Goal: Information Seeking & Learning: Learn about a topic

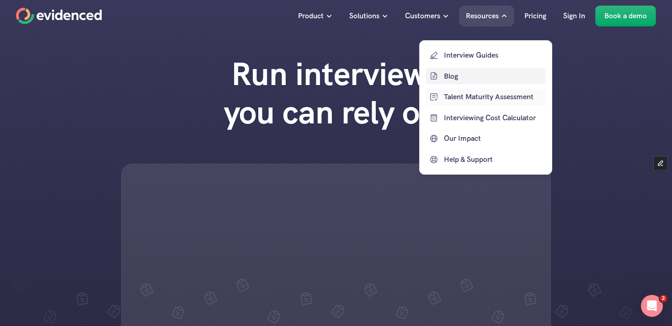
click at [462, 77] on p "Blog" at bounding box center [493, 76] width 99 height 12
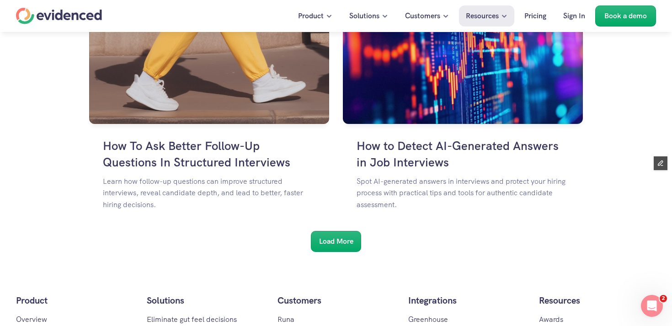
scroll to position [1541, 0]
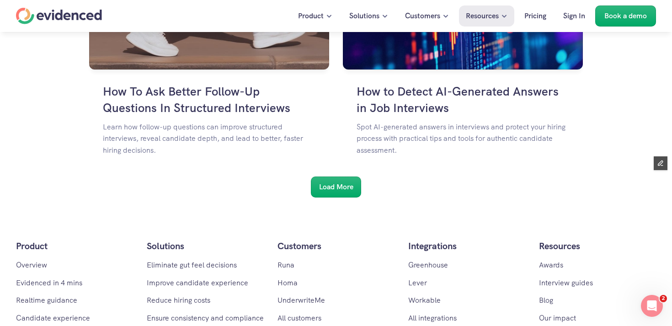
click at [334, 185] on h6 "Load More" at bounding box center [336, 187] width 34 height 12
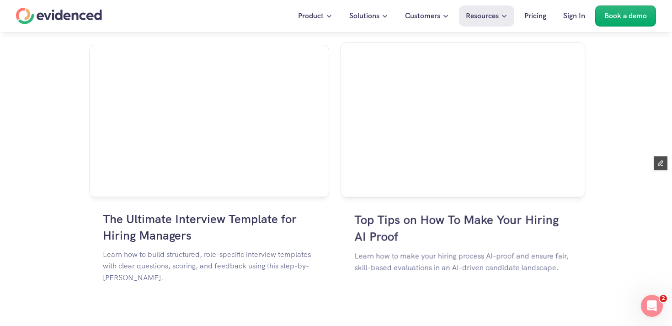
scroll to position [922, 0]
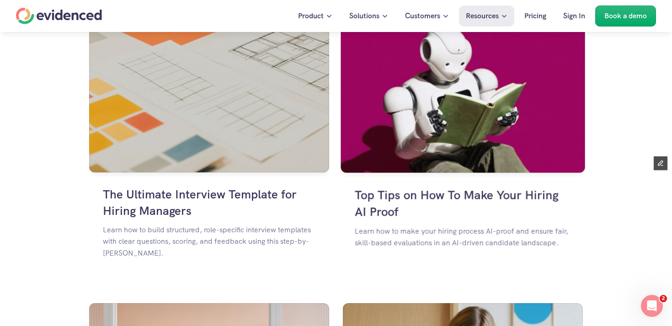
click at [556, 137] on img at bounding box center [463, 94] width 244 height 155
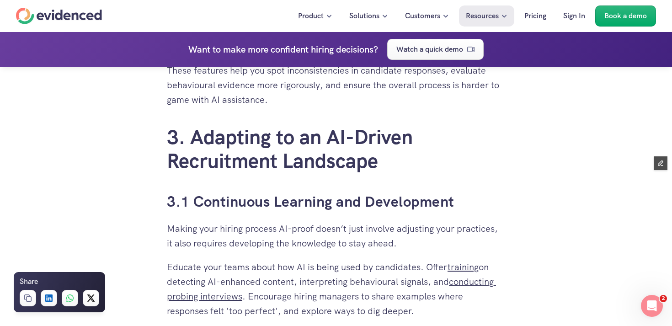
scroll to position [2288, 0]
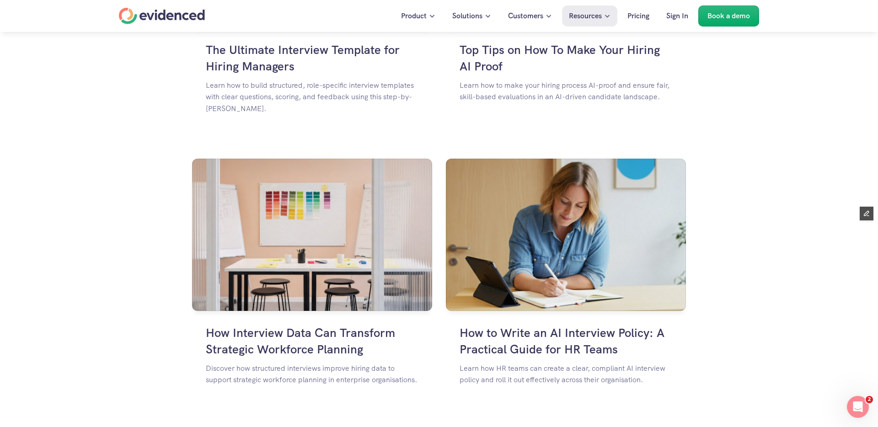
scroll to position [1066, 0]
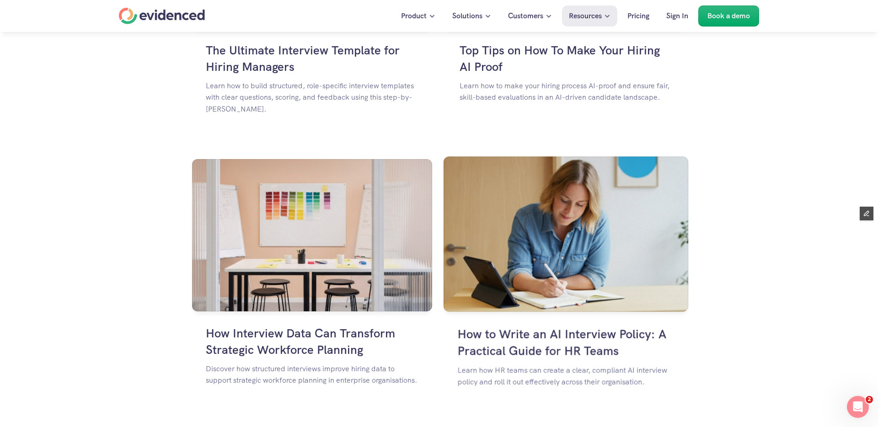
click at [537, 206] on img at bounding box center [565, 233] width 245 height 155
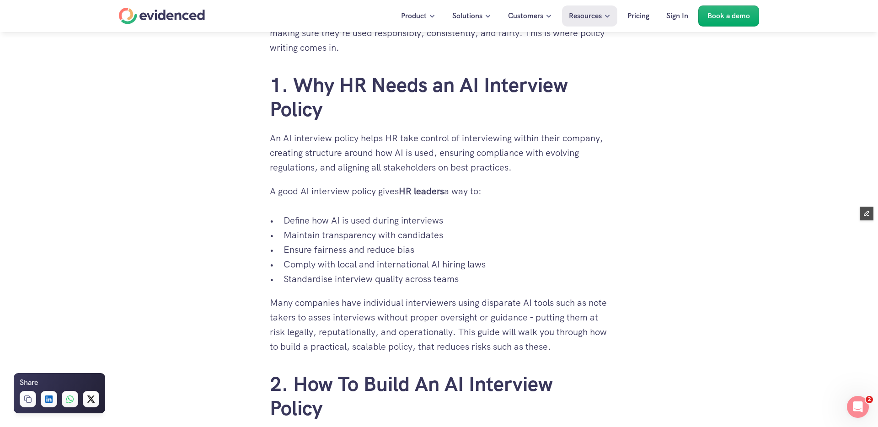
scroll to position [520, 0]
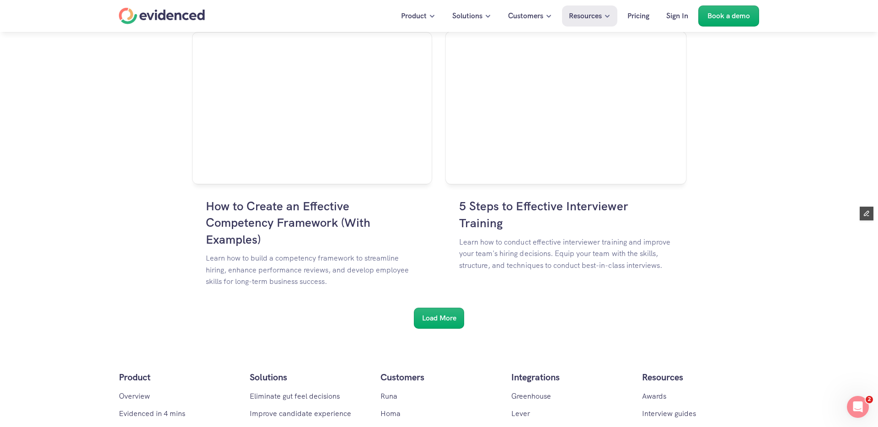
scroll to position [2624, 0]
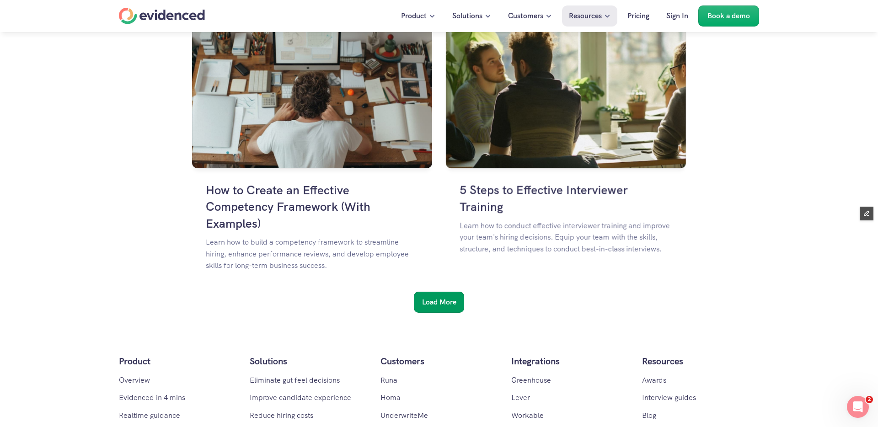
click at [431, 292] on div "Load More" at bounding box center [439, 302] width 50 height 21
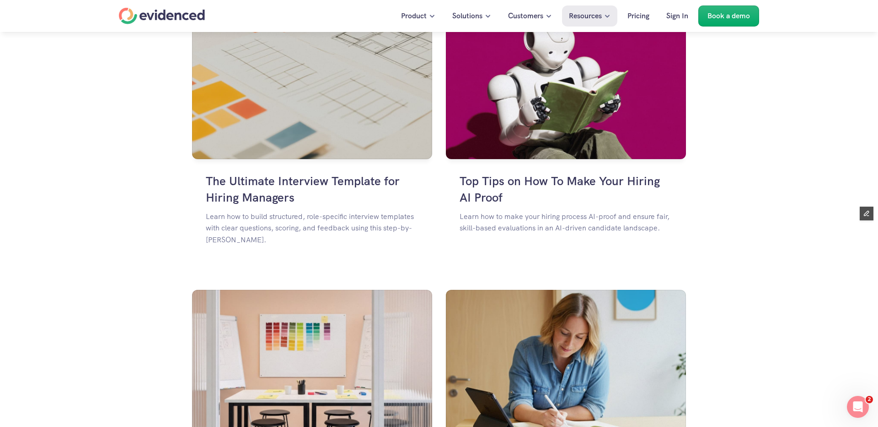
scroll to position [932, 0]
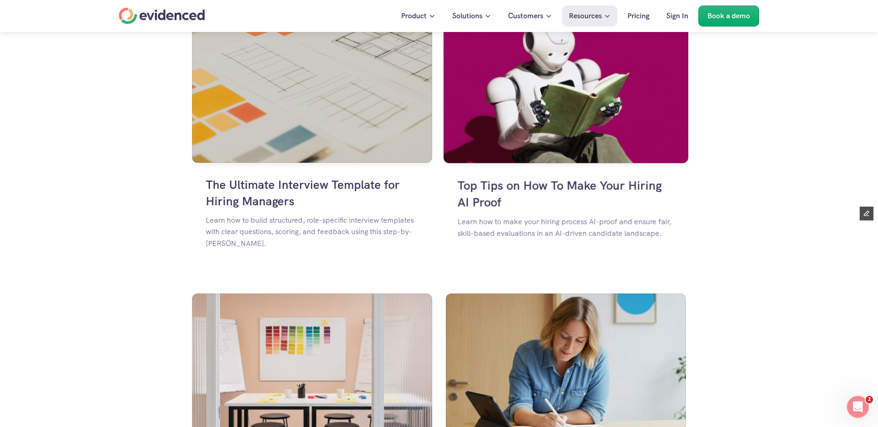
click at [507, 116] on img at bounding box center [565, 85] width 245 height 155
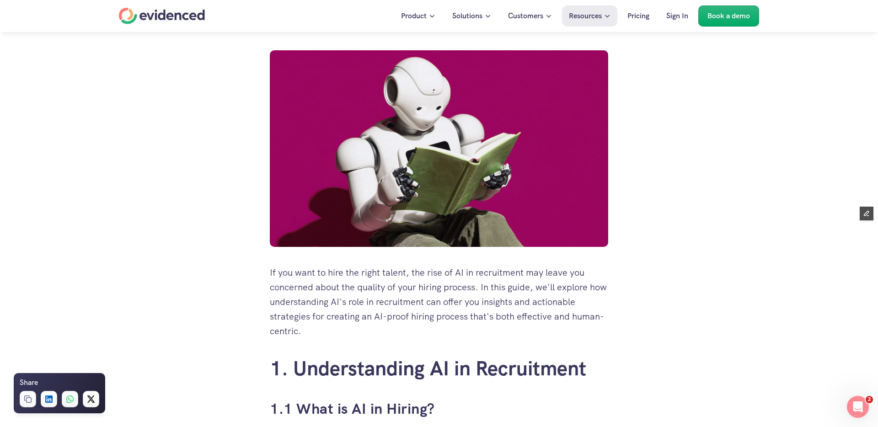
scroll to position [237, 0]
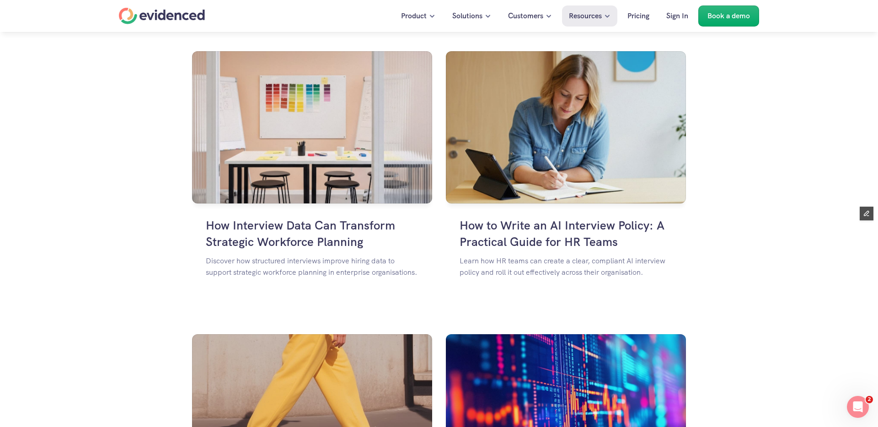
scroll to position [1178, 0]
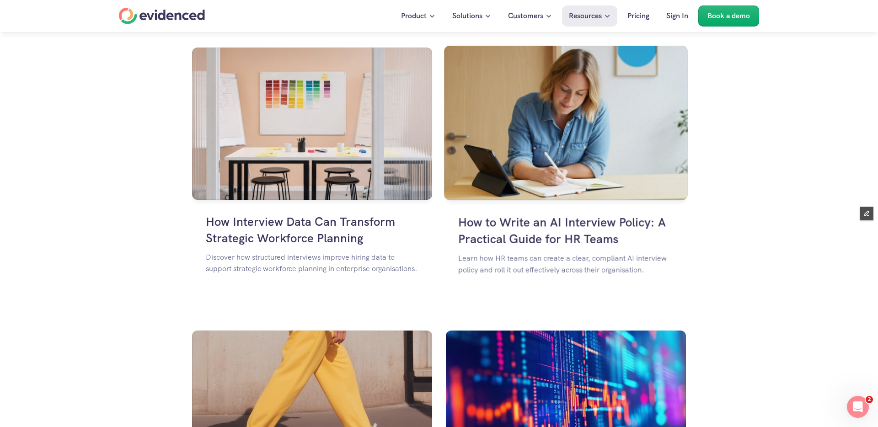
click at [613, 151] on img at bounding box center [565, 122] width 243 height 154
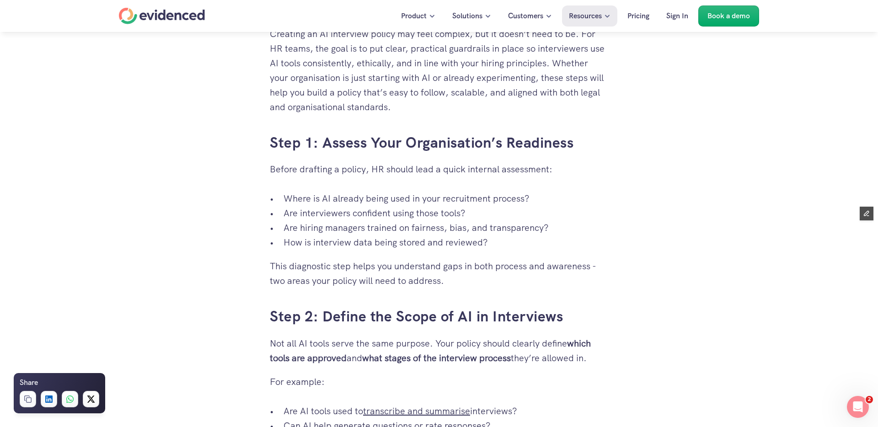
scroll to position [1012, 0]
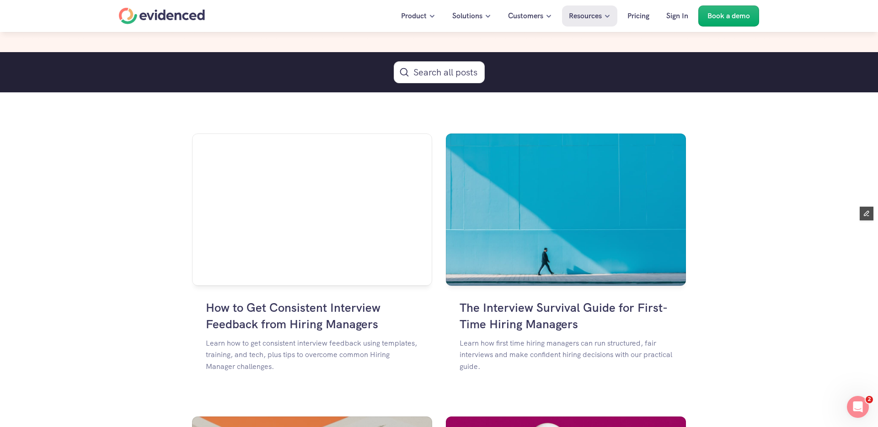
scroll to position [526, 0]
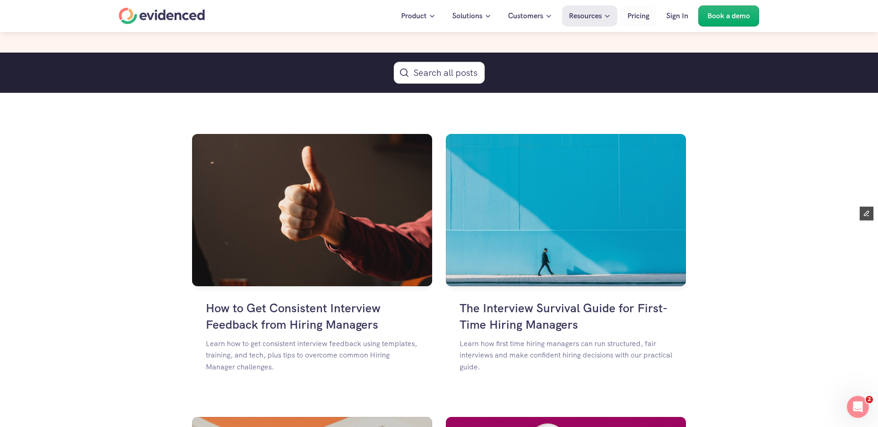
click at [633, 13] on p "Pricing" at bounding box center [638, 16] width 22 height 12
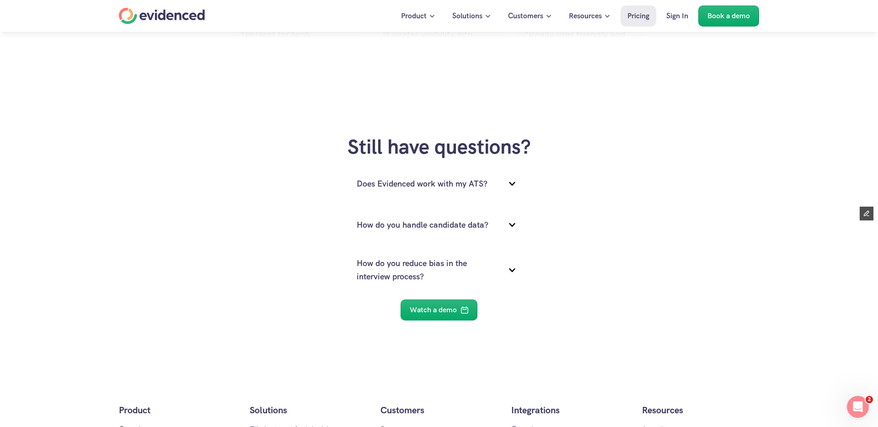
scroll to position [1265, 0]
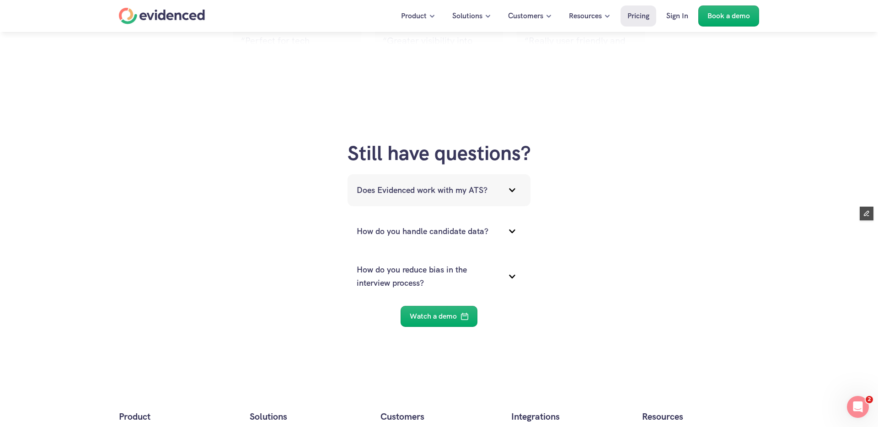
click at [507, 192] on icon at bounding box center [512, 190] width 18 height 18
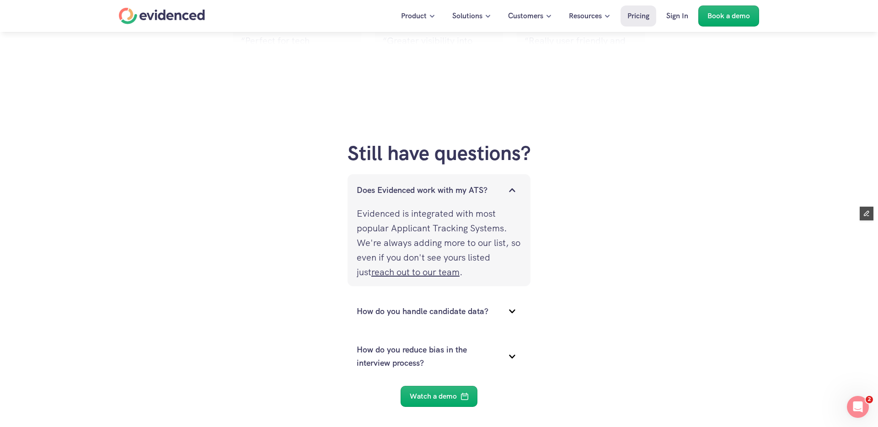
click at [507, 192] on icon at bounding box center [512, 190] width 18 height 18
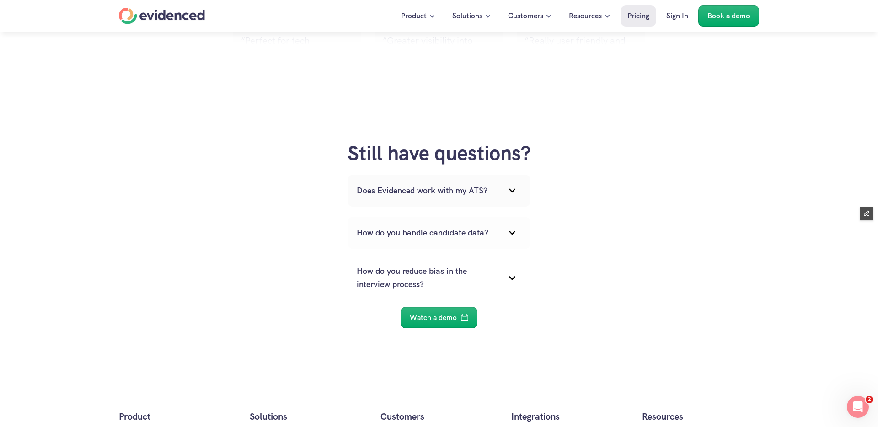
click at [490, 232] on p "How do you handle candidate data?" at bounding box center [427, 232] width 142 height 13
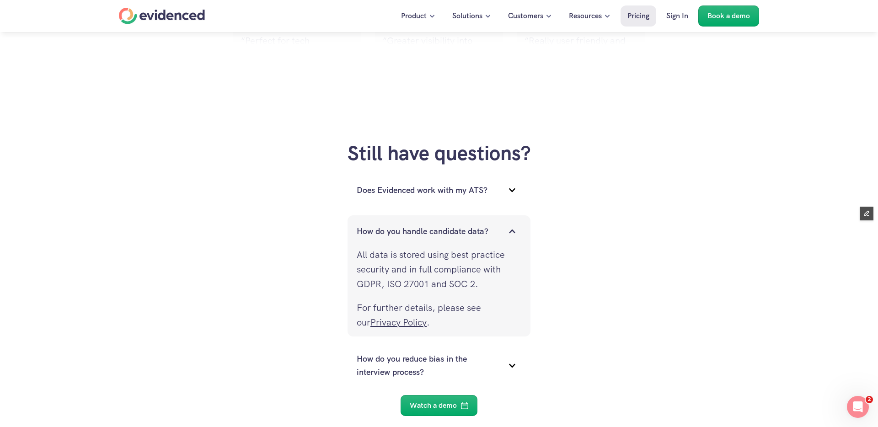
click at [490, 232] on p "How do you handle candidate data?" at bounding box center [427, 231] width 142 height 13
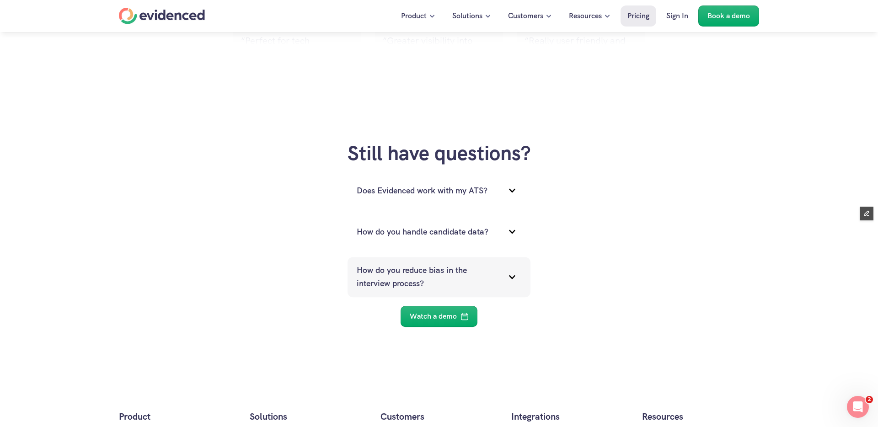
click at [513, 265] on div "How do you reduce bias in the interview process?" at bounding box center [438, 277] width 183 height 40
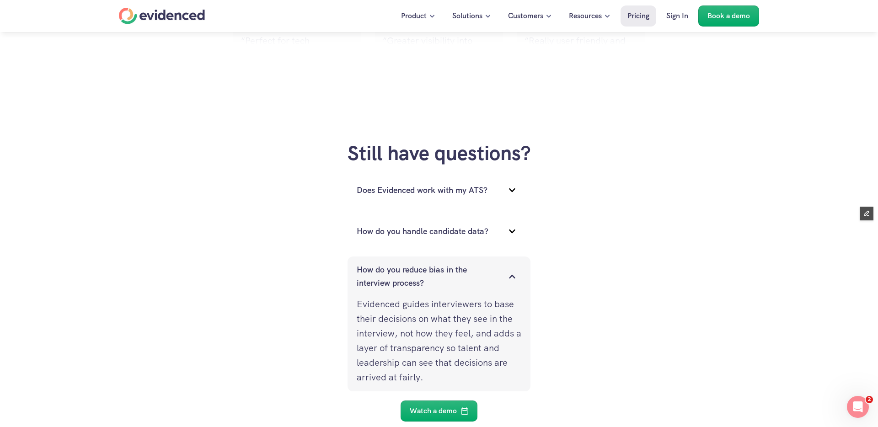
click at [513, 265] on div "How do you reduce bias in the interview process?" at bounding box center [438, 276] width 183 height 40
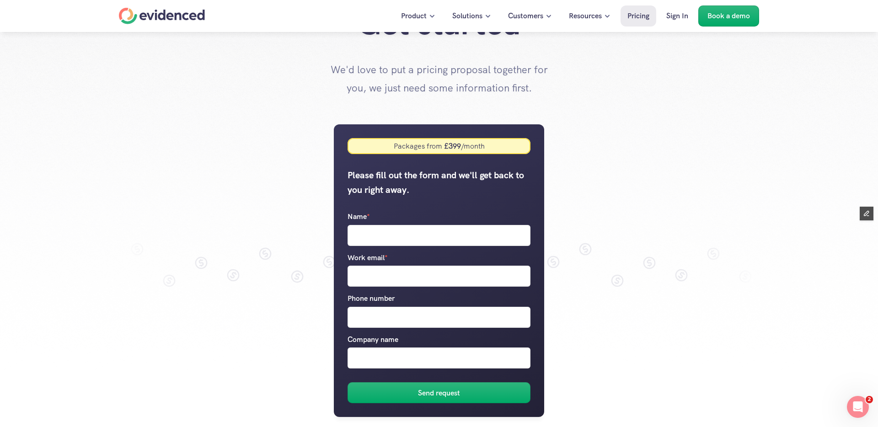
scroll to position [0, 0]
